Goal: Communication & Community: Answer question/provide support

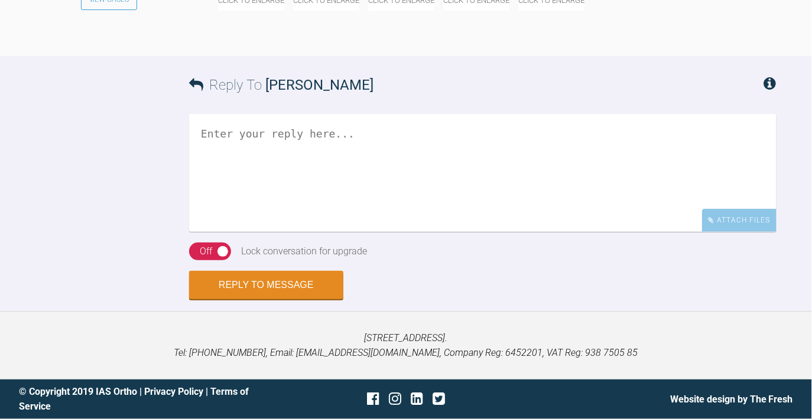
scroll to position [2710, 0]
click at [305, 232] on textarea at bounding box center [482, 173] width 587 height 118
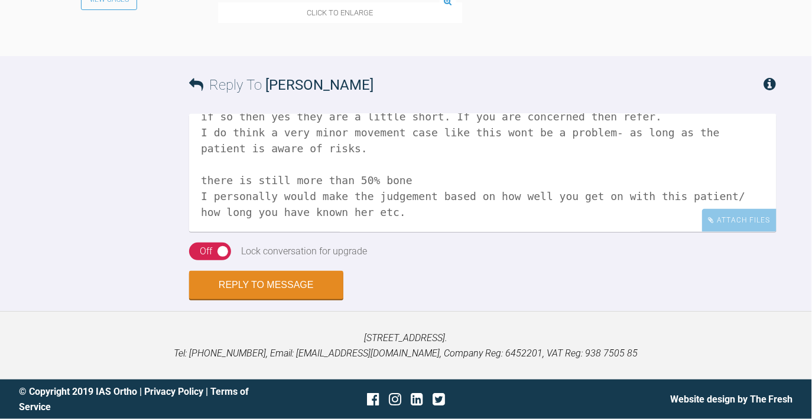
scroll to position [83, 0]
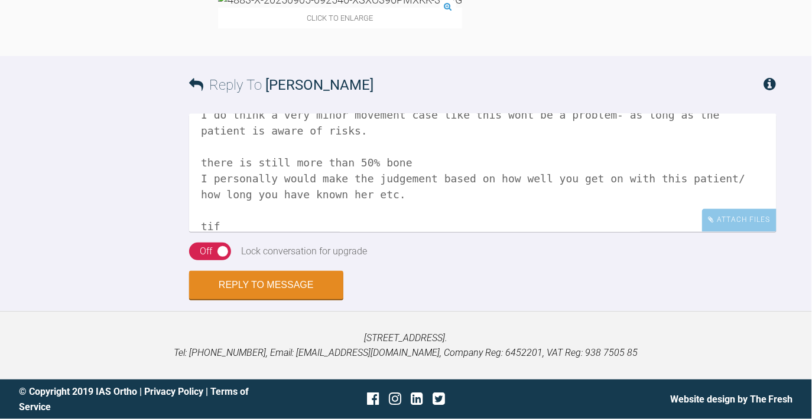
type textarea "HI Rosheen are those xrays totally angled correctly? if so then yes they are a …"
click at [208, 249] on div "Off" at bounding box center [206, 251] width 12 height 15
click at [204, 245] on div "On Off" at bounding box center [209, 252] width 41 height 18
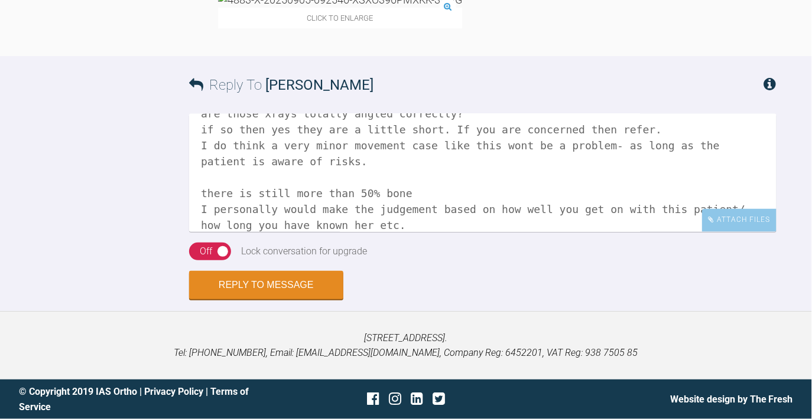
scroll to position [58, 0]
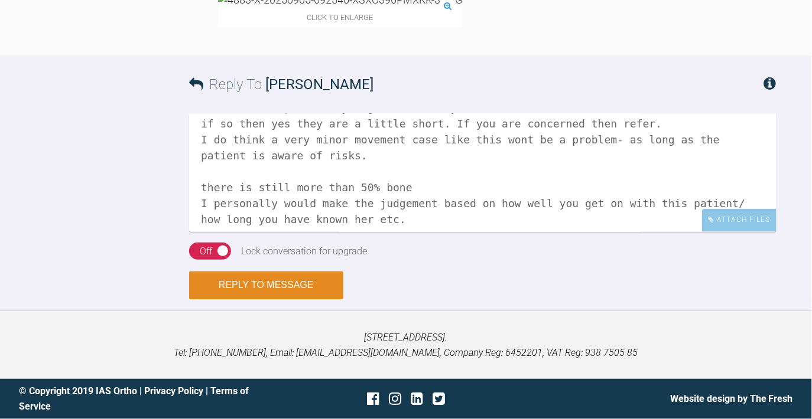
click at [271, 284] on button "Reply to Message" at bounding box center [266, 286] width 154 height 28
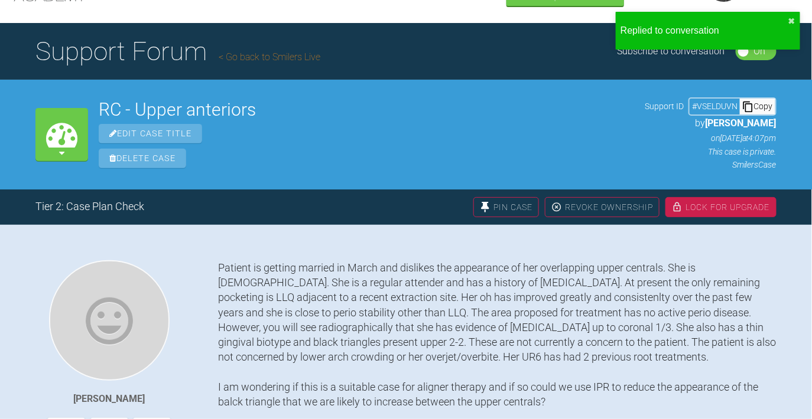
scroll to position [0, 0]
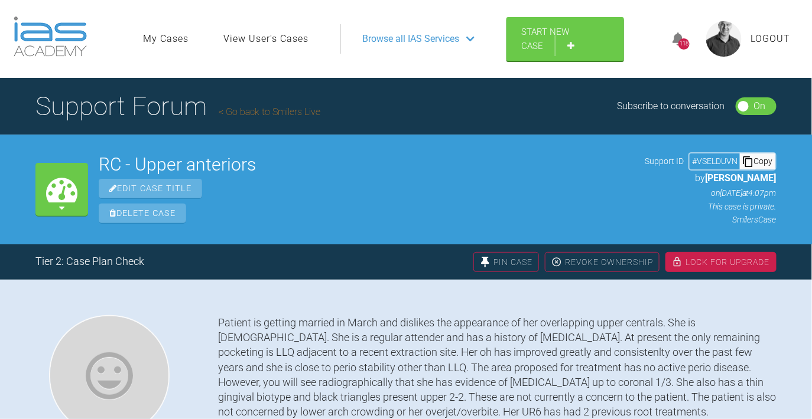
click at [265, 113] on link "Go back to Smilers Live" at bounding box center [270, 111] width 102 height 11
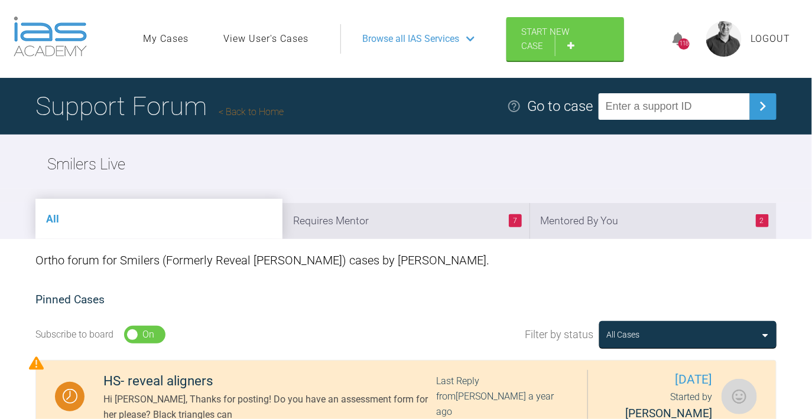
click at [263, 109] on link "Back to Home" at bounding box center [251, 111] width 65 height 11
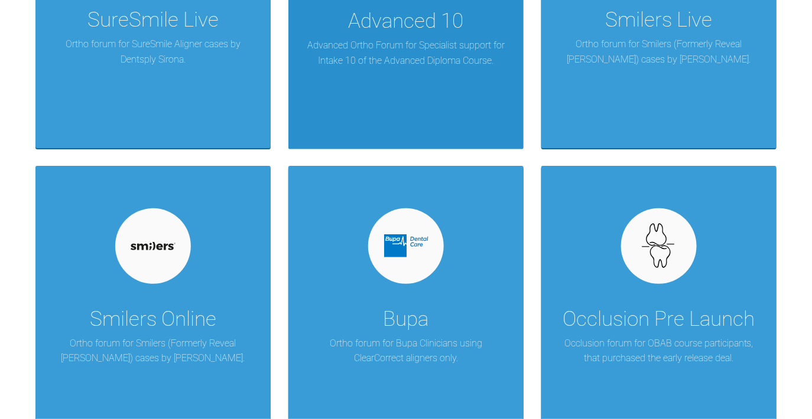
scroll to position [1900, 0]
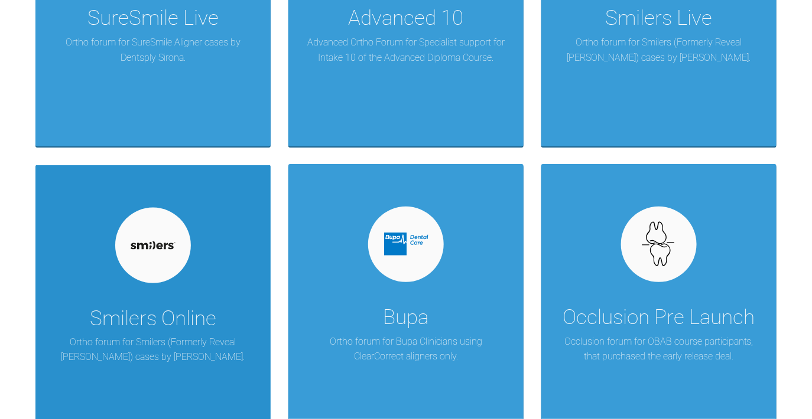
click at [140, 238] on div at bounding box center [153, 246] width 76 height 76
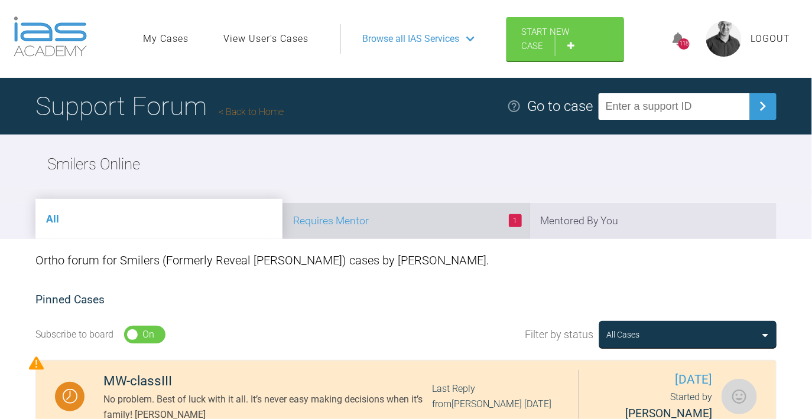
click at [402, 217] on li "1 Requires Mentor" at bounding box center [405, 221] width 247 height 36
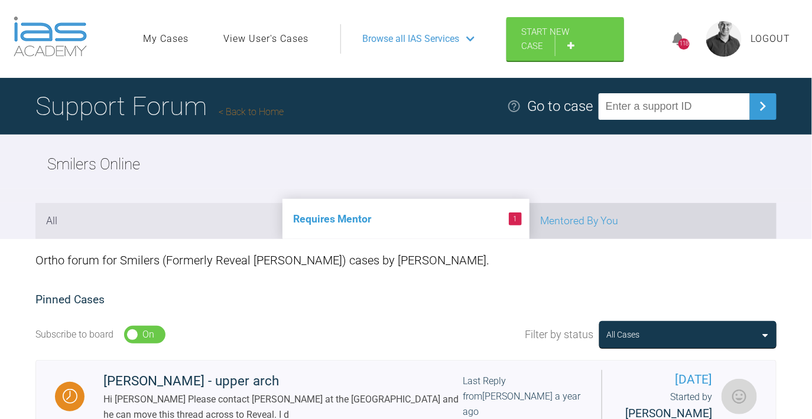
click at [636, 224] on li "Mentored By You" at bounding box center [652, 221] width 247 height 36
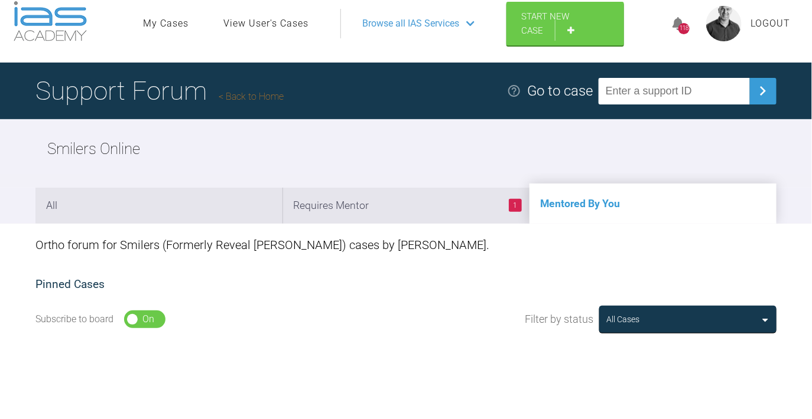
scroll to position [14, 0]
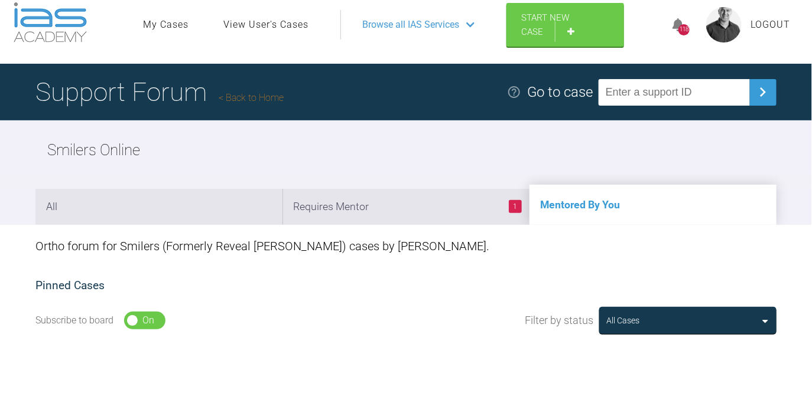
click at [768, 24] on span "Logout" at bounding box center [771, 24] width 40 height 15
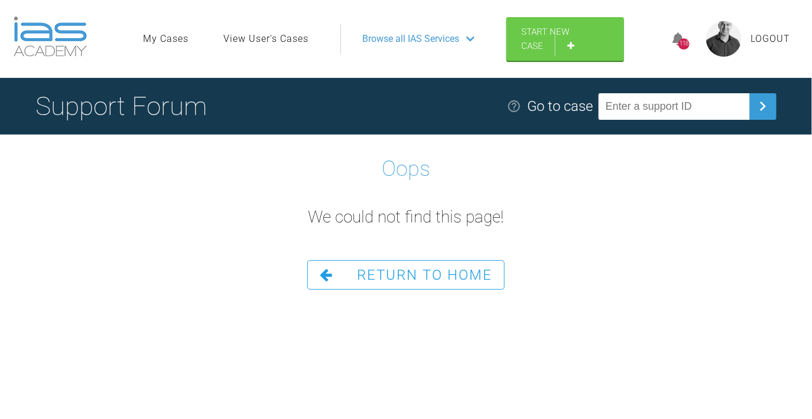
click at [731, 49] on img at bounding box center [723, 38] width 35 height 35
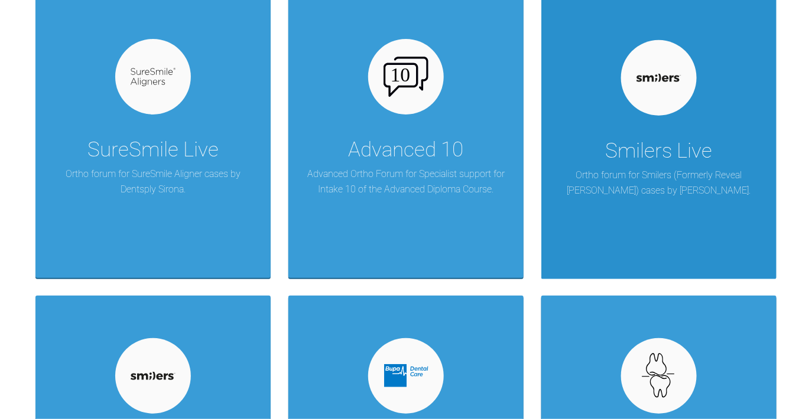
scroll to position [1767, 0]
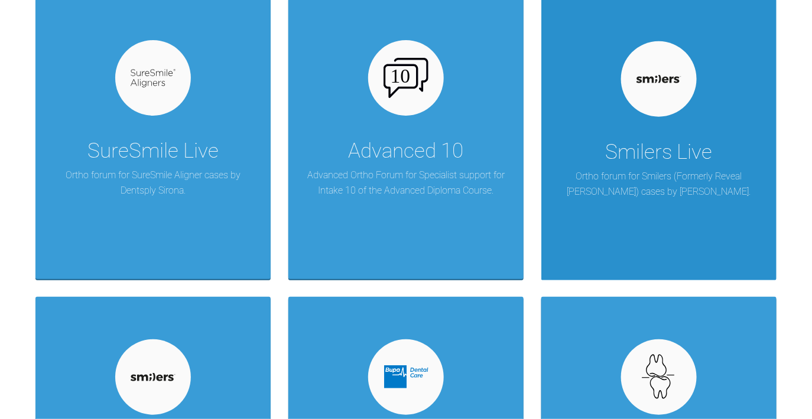
click at [639, 102] on div at bounding box center [659, 79] width 76 height 76
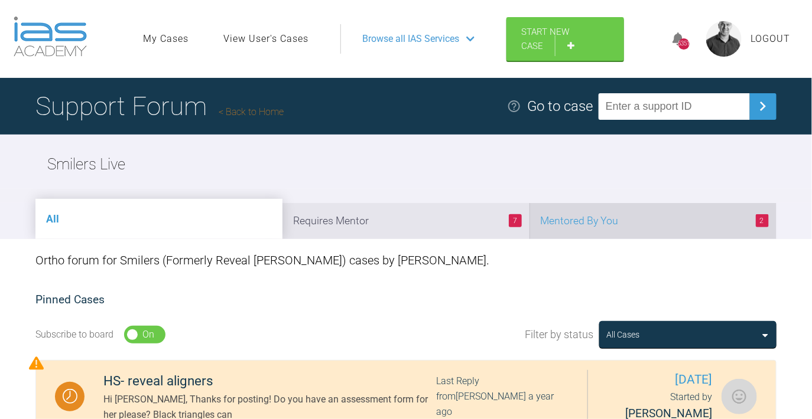
click at [752, 227] on li "2 Mentored By You" at bounding box center [652, 221] width 247 height 36
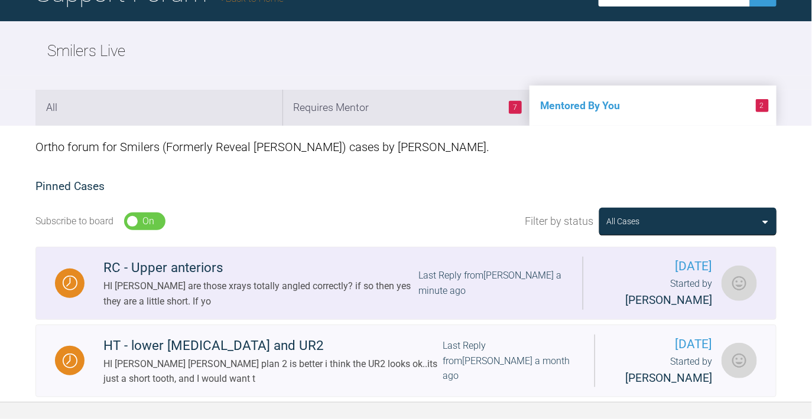
scroll to position [99, 0]
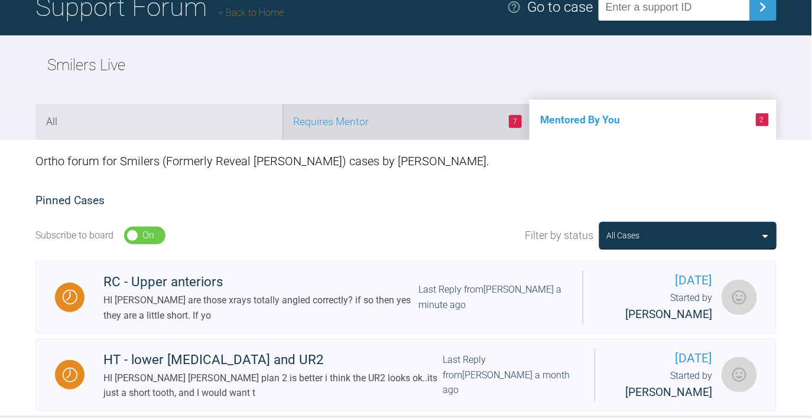
click at [434, 123] on li "7 Requires Mentor" at bounding box center [405, 122] width 247 height 36
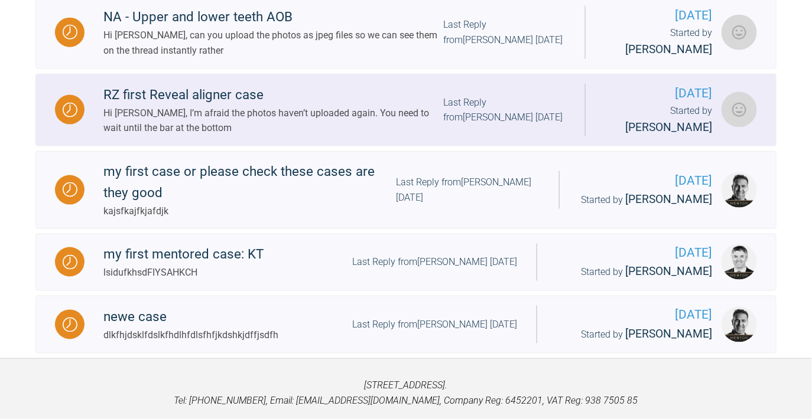
scroll to position [493, 0]
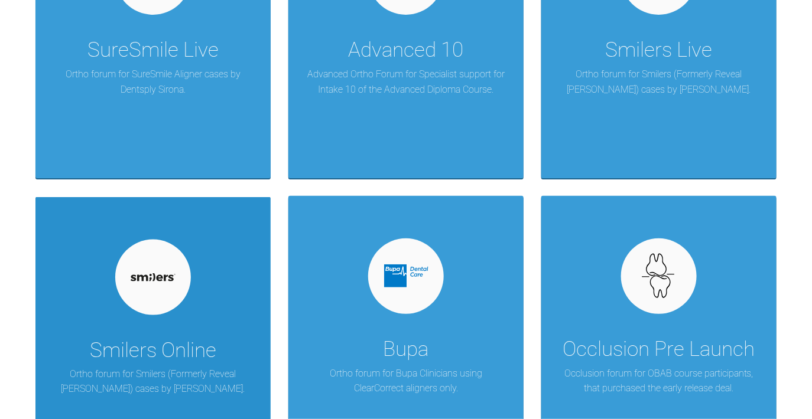
click at [157, 298] on div at bounding box center [153, 278] width 76 height 76
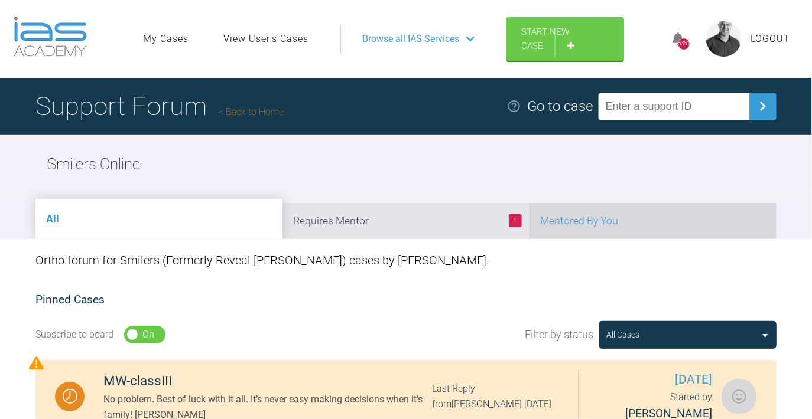
click at [623, 222] on li "Mentored By You" at bounding box center [652, 221] width 247 height 36
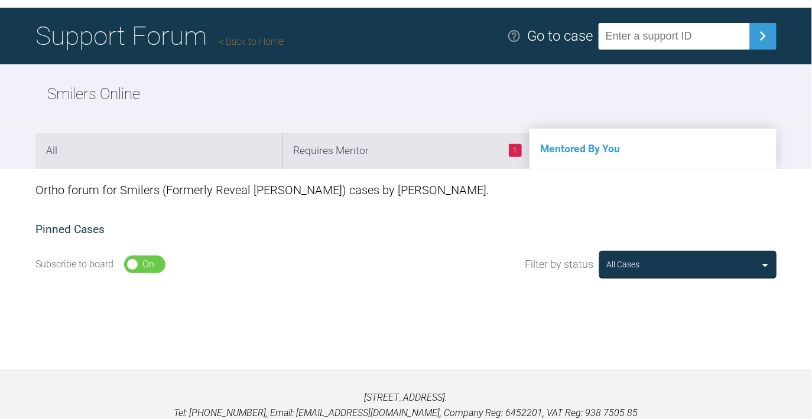
scroll to position [67, 0]
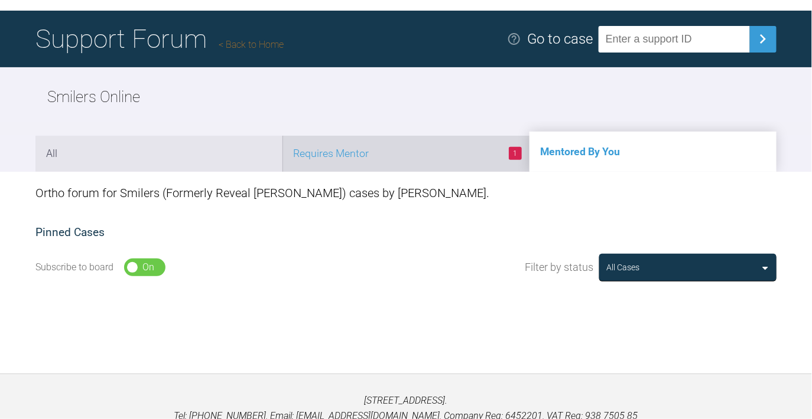
click at [431, 149] on li "1 Requires Mentor" at bounding box center [405, 154] width 247 height 36
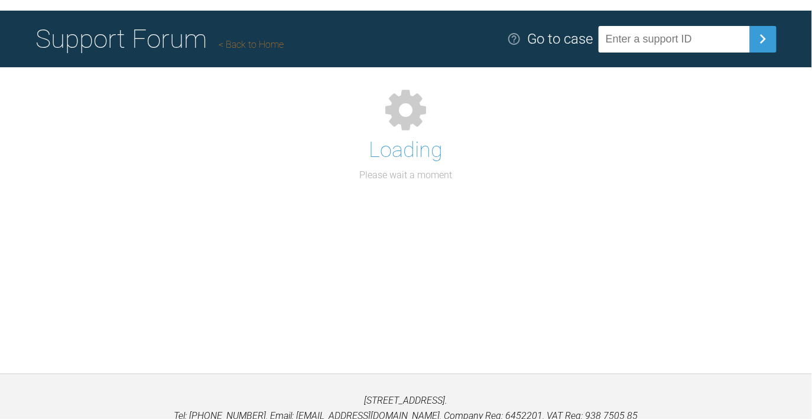
scroll to position [0, 0]
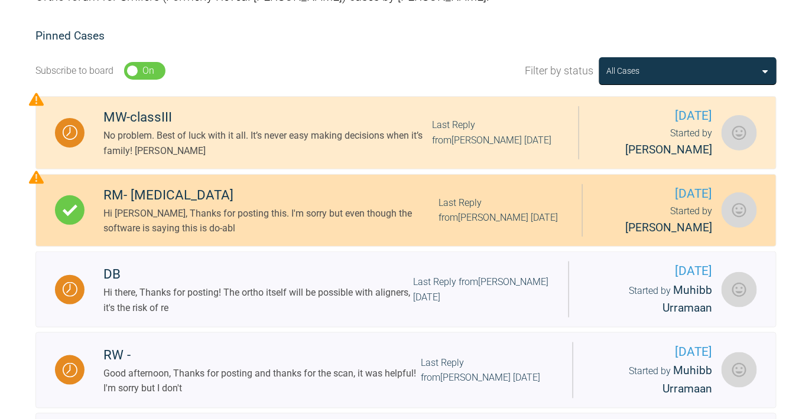
scroll to position [263, 0]
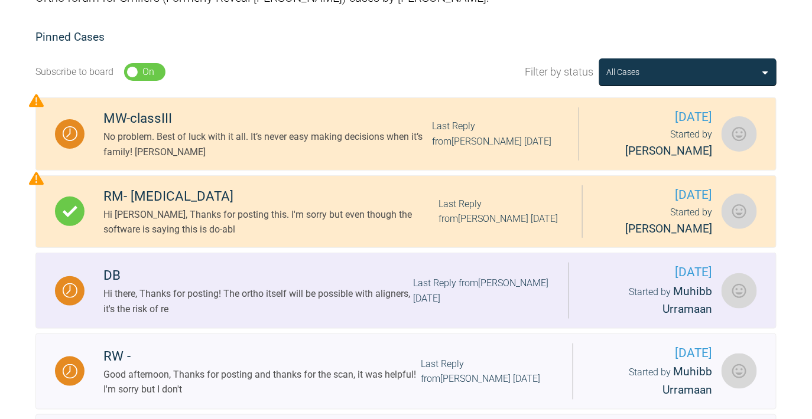
click at [422, 289] on div "Last Reply from [PERSON_NAME] [DATE]" at bounding box center [481, 291] width 136 height 30
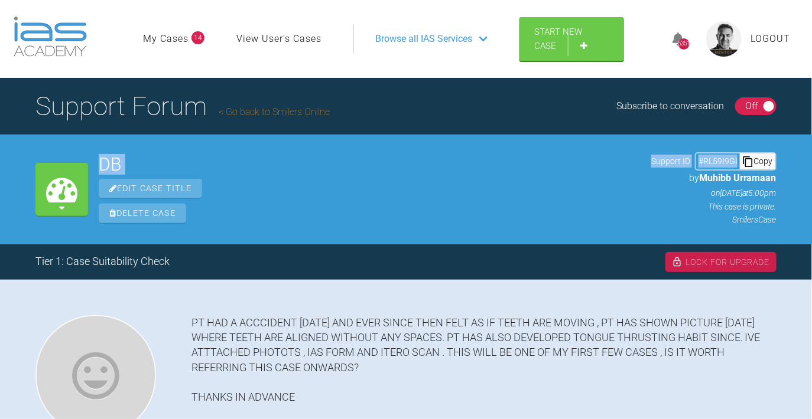
drag, startPoint x: 639, startPoint y: 150, endPoint x: 774, endPoint y: 164, distance: 136.6
click at [774, 164] on div "My Cases DB Edit Case Title Delete Case Support ID # RL59I9GI Copy by Muhibb Ur…" at bounding box center [406, 189] width 812 height 109
copy div "DB Edit Case Title Delete Case Support ID # RL59I9GI"
click at [795, 151] on div "My Cases DB Edit Case Title Delete Case Support ID # RL59I9GI Copy by Muhibb Ur…" at bounding box center [406, 189] width 812 height 109
click at [756, 161] on div "Copy" at bounding box center [757, 161] width 35 height 15
